Goal: Task Accomplishment & Management: Manage account settings

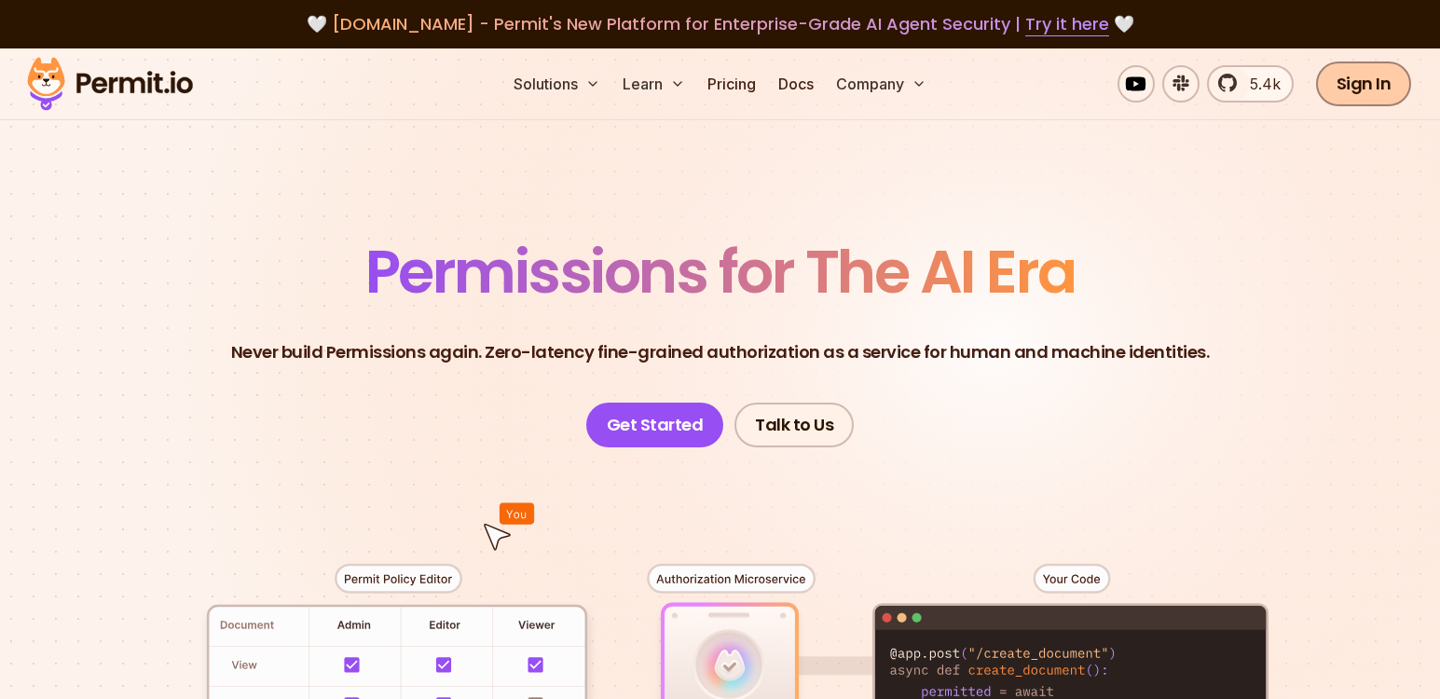
click at [1356, 79] on link "Sign In" at bounding box center [1364, 84] width 96 height 45
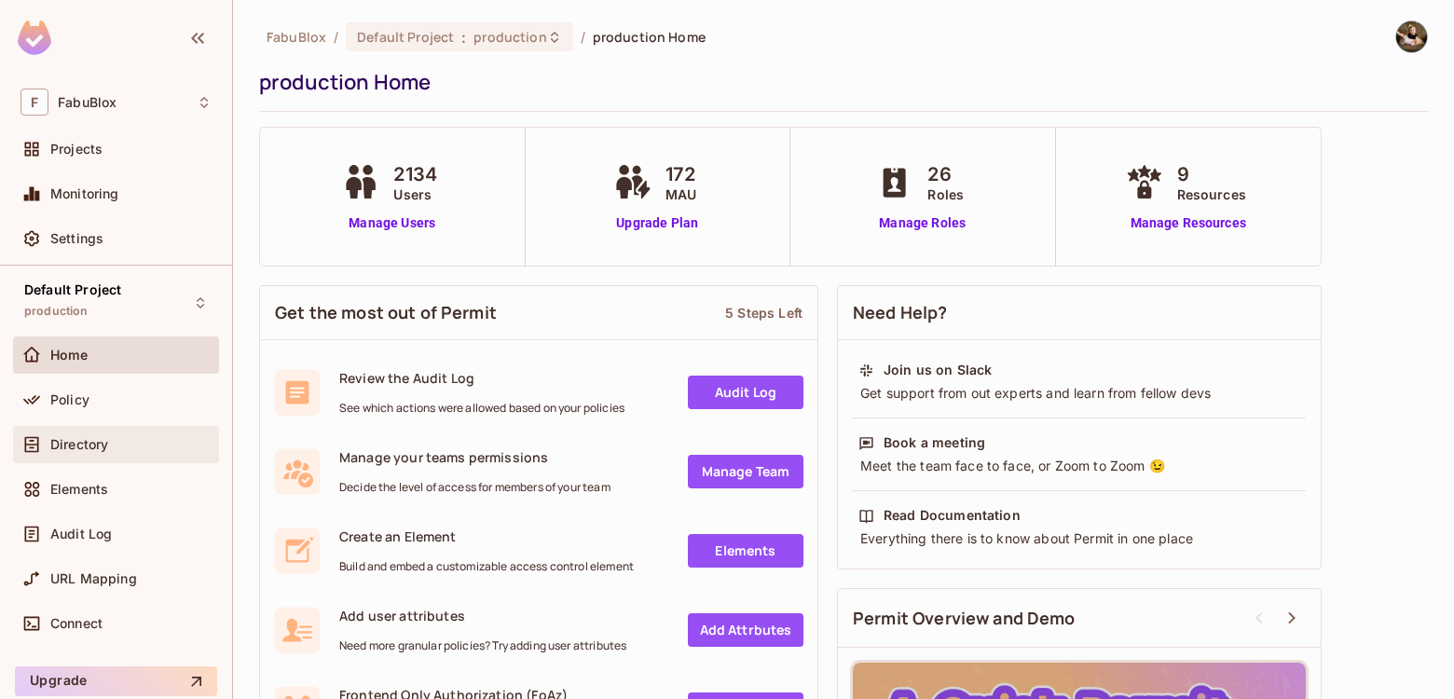
click at [121, 437] on div "Directory" at bounding box center [130, 444] width 161 height 15
